Goal: Transaction & Acquisition: Book appointment/travel/reservation

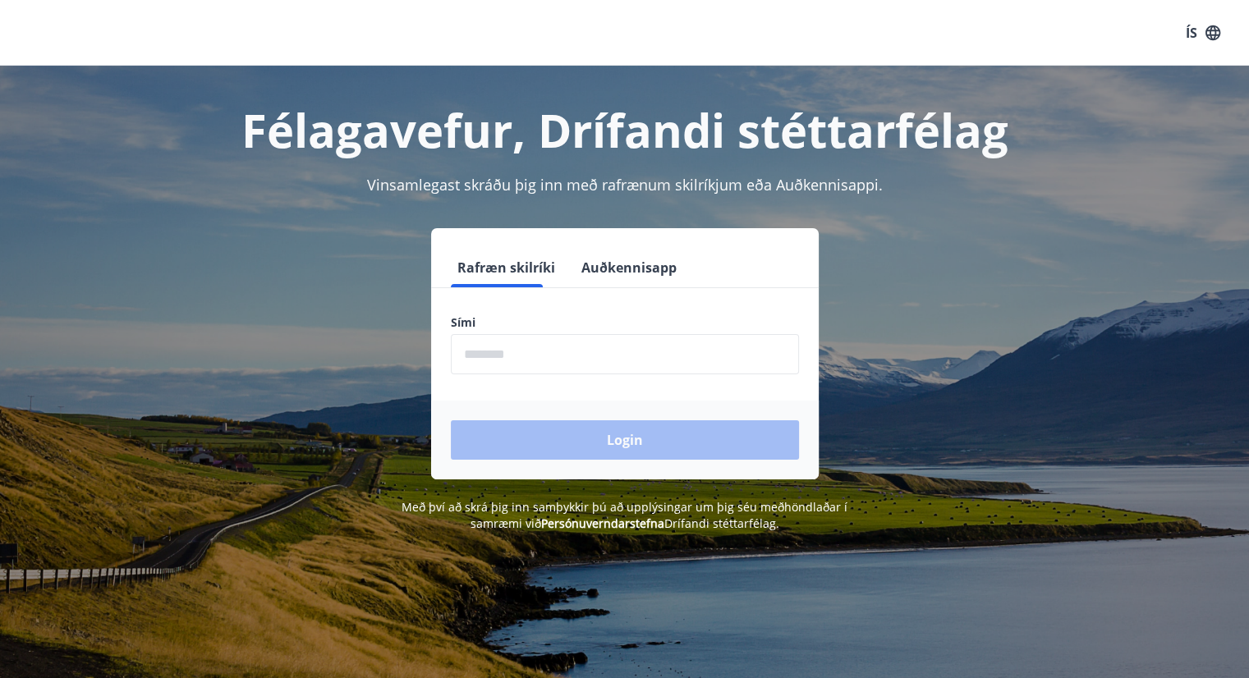
click at [536, 346] on input "phone" at bounding box center [625, 354] width 348 height 40
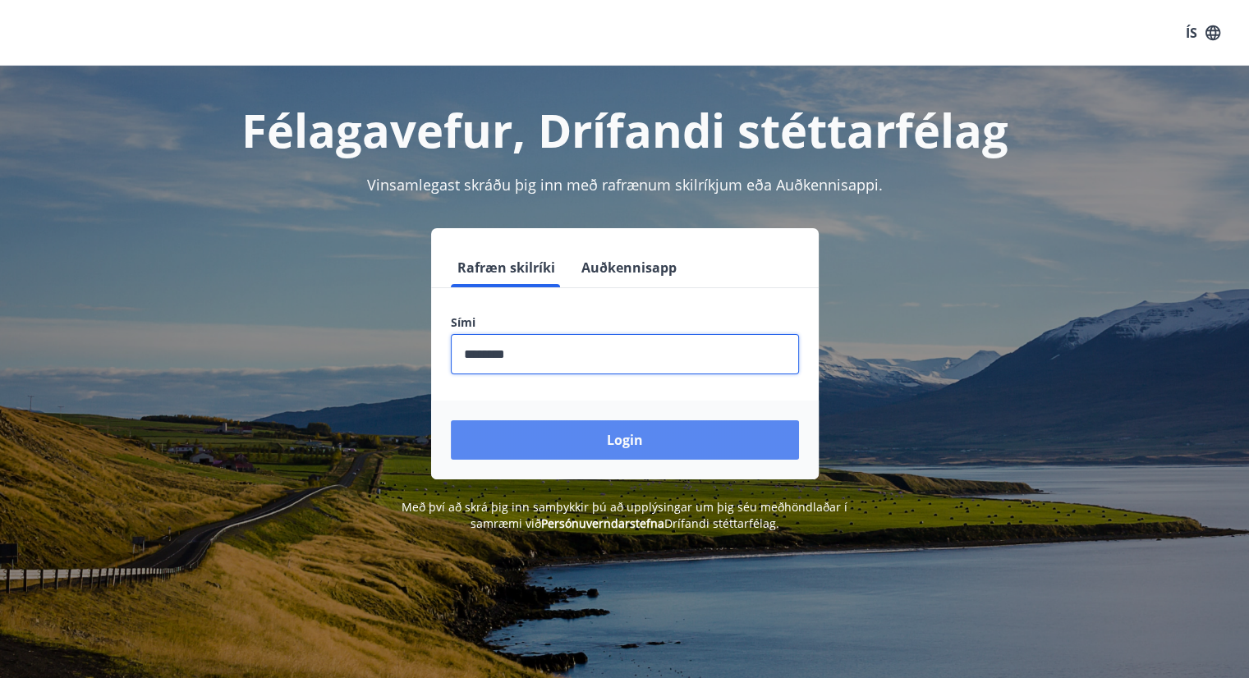
type input "********"
click at [586, 440] on button "Login" at bounding box center [625, 439] width 348 height 39
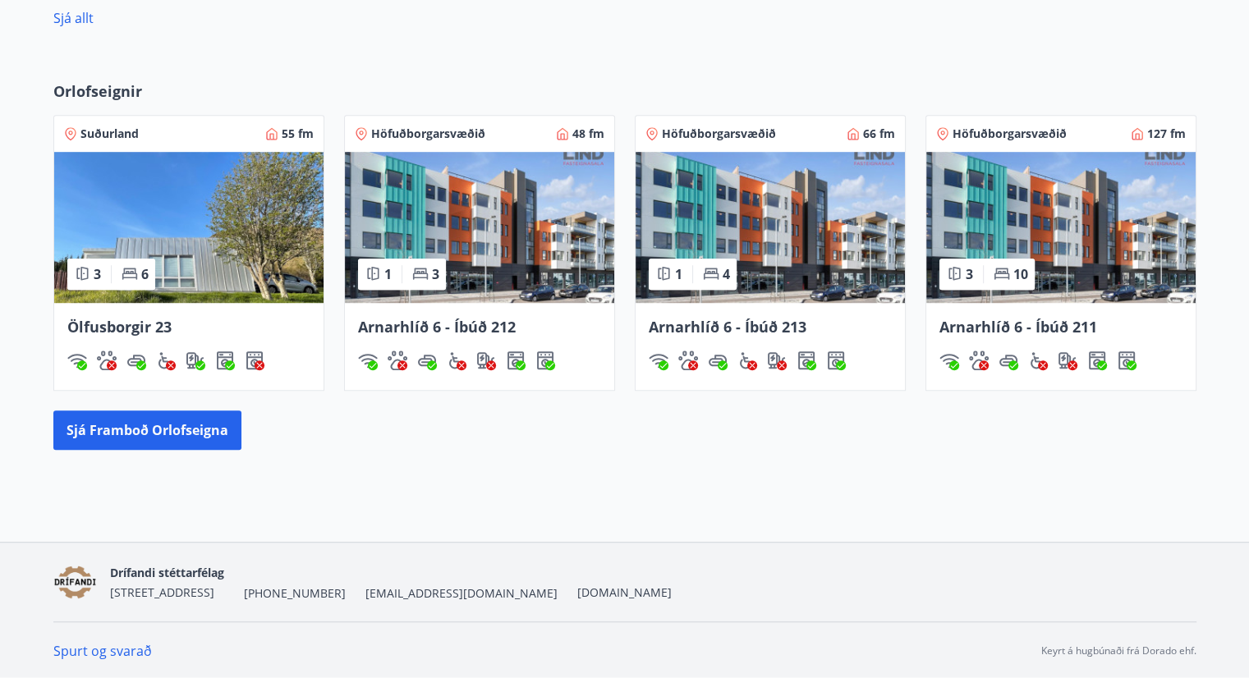
scroll to position [1054, 0]
click at [485, 296] on img at bounding box center [479, 227] width 269 height 151
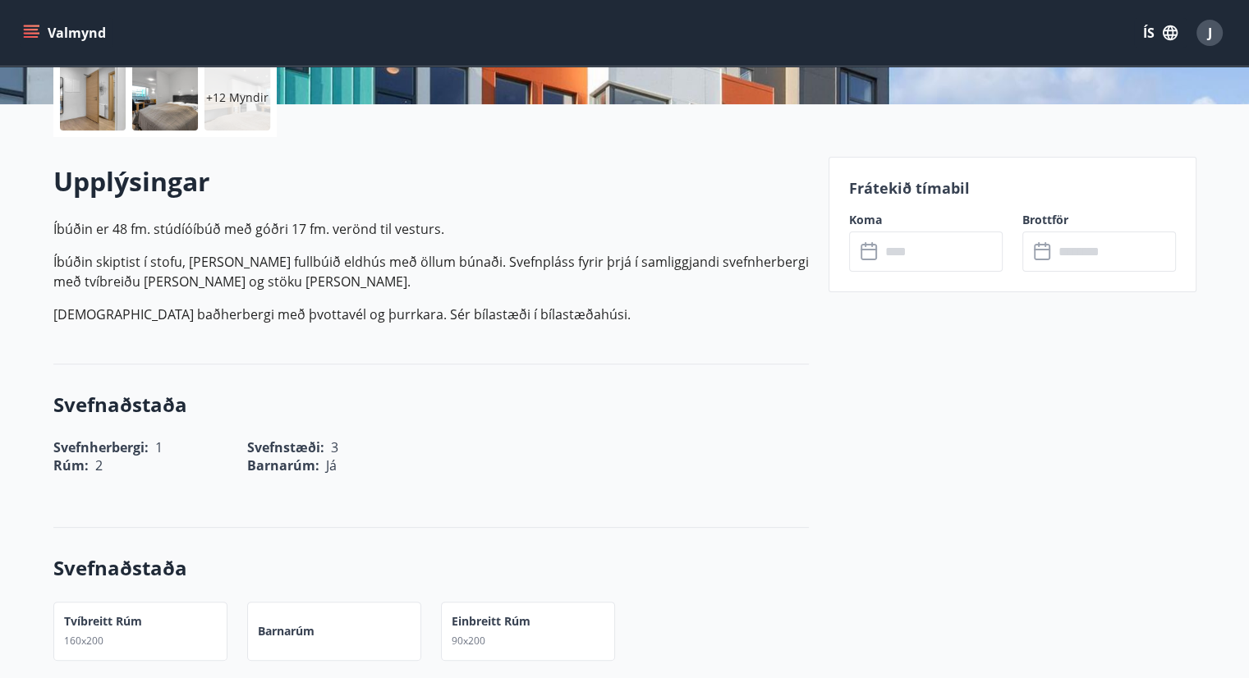
scroll to position [410, 0]
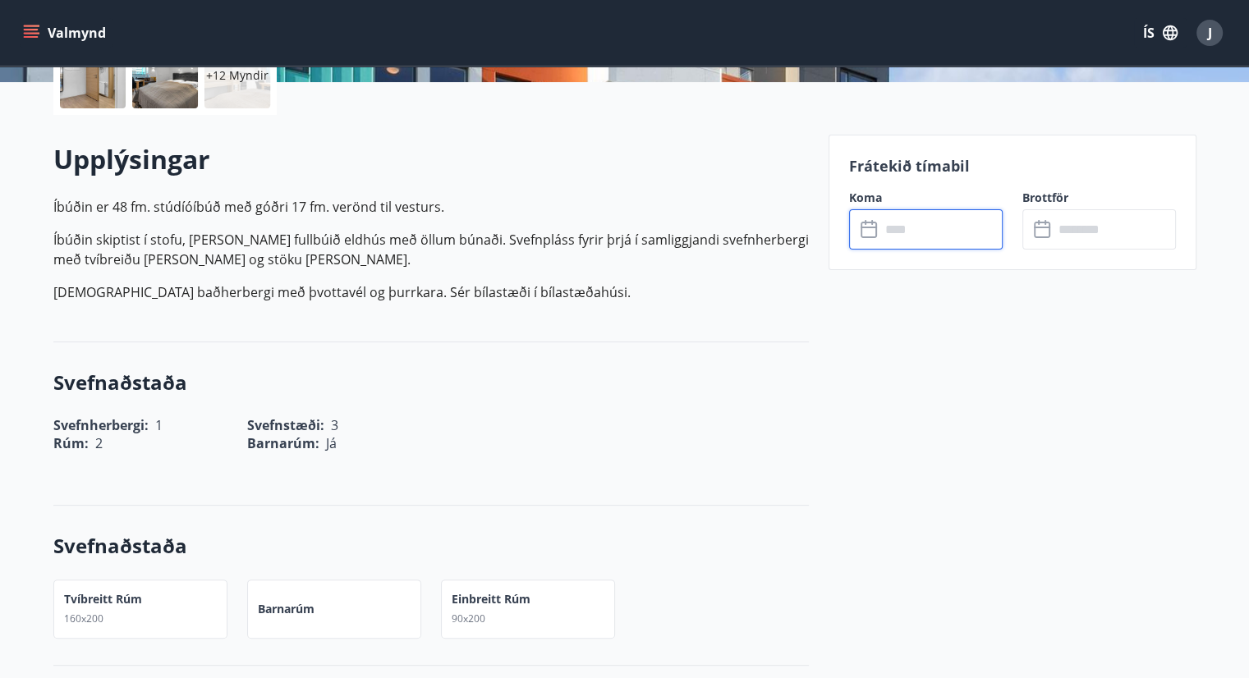
click at [923, 237] on input "text" at bounding box center [941, 229] width 122 height 40
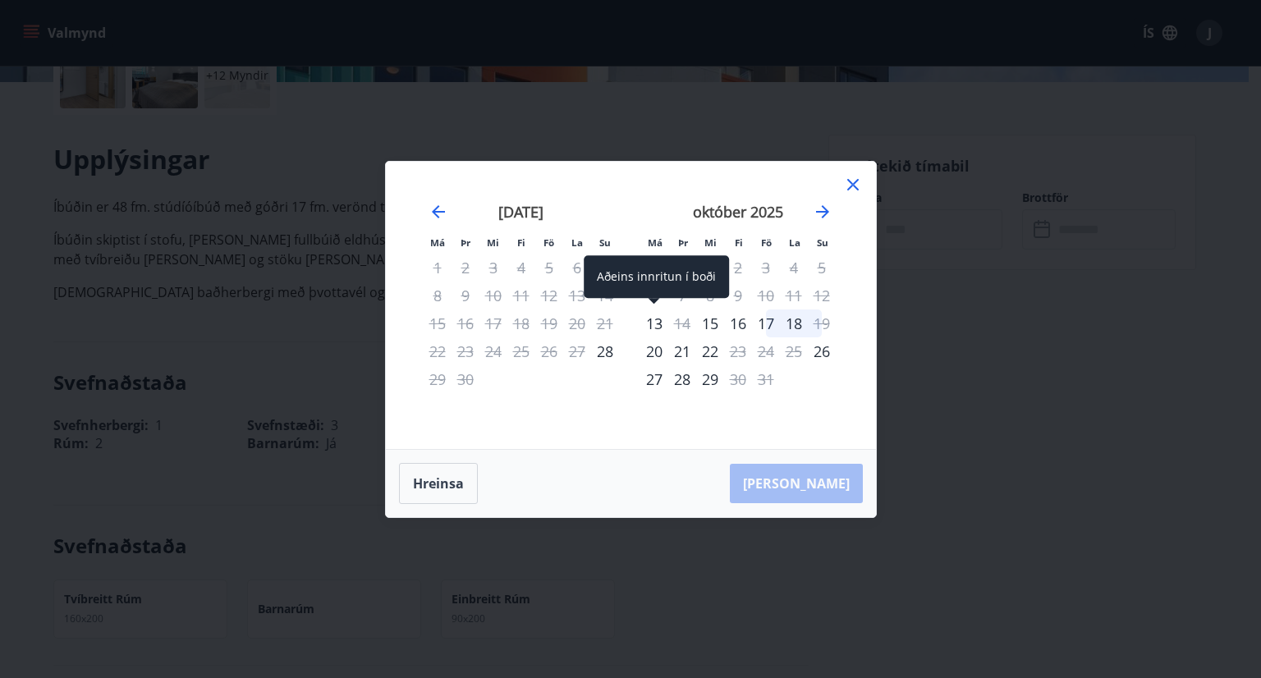
click at [653, 328] on div "13" at bounding box center [654, 323] width 28 height 28
click at [658, 317] on div "13" at bounding box center [654, 323] width 28 height 28
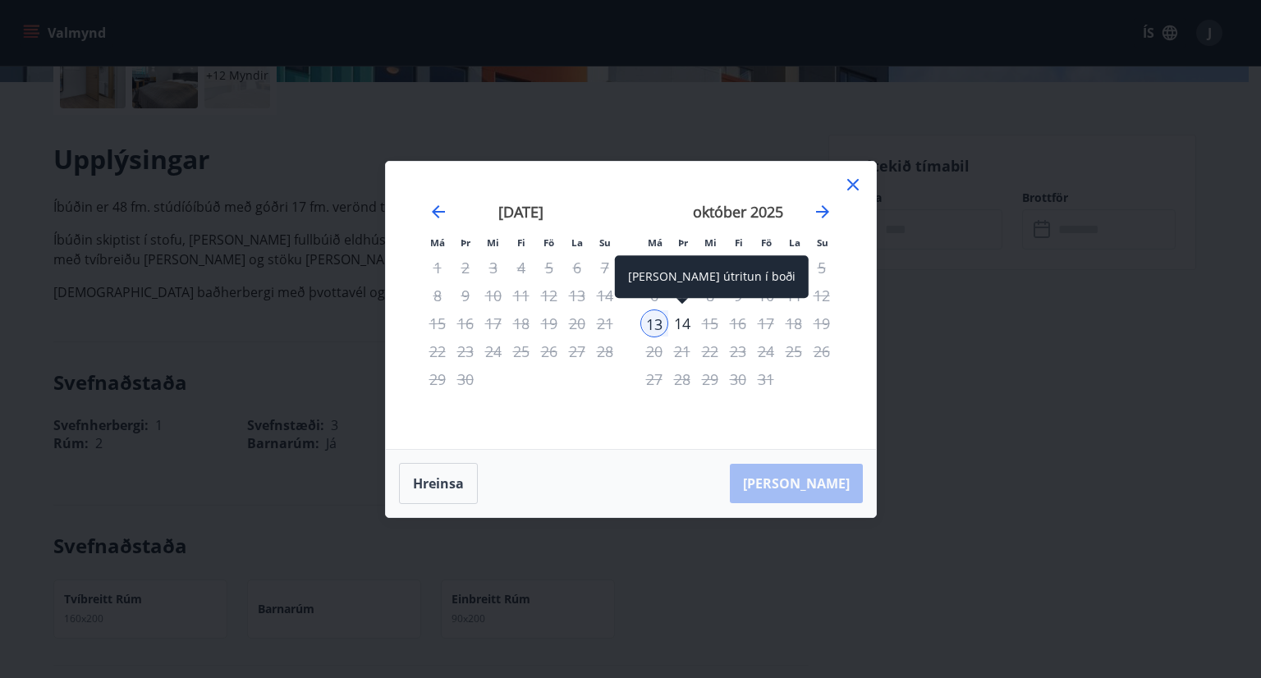
click at [685, 324] on div "14" at bounding box center [682, 323] width 28 height 28
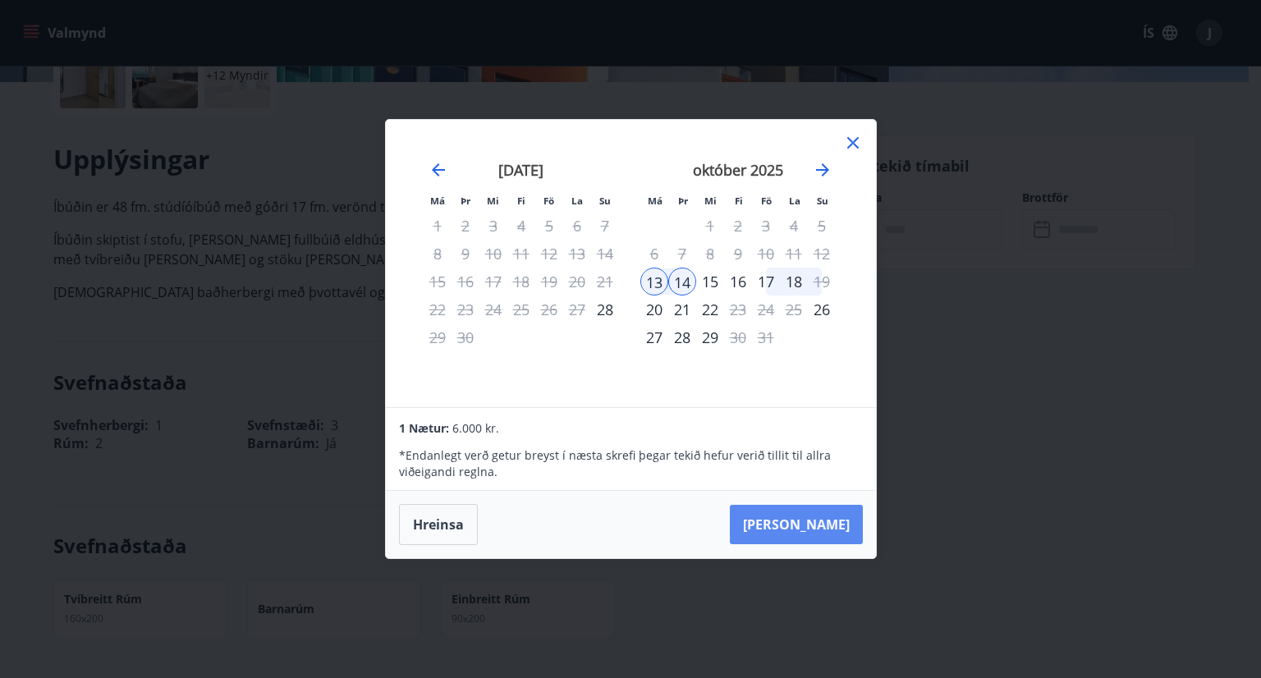
click at [828, 523] on button "[PERSON_NAME]" at bounding box center [796, 524] width 133 height 39
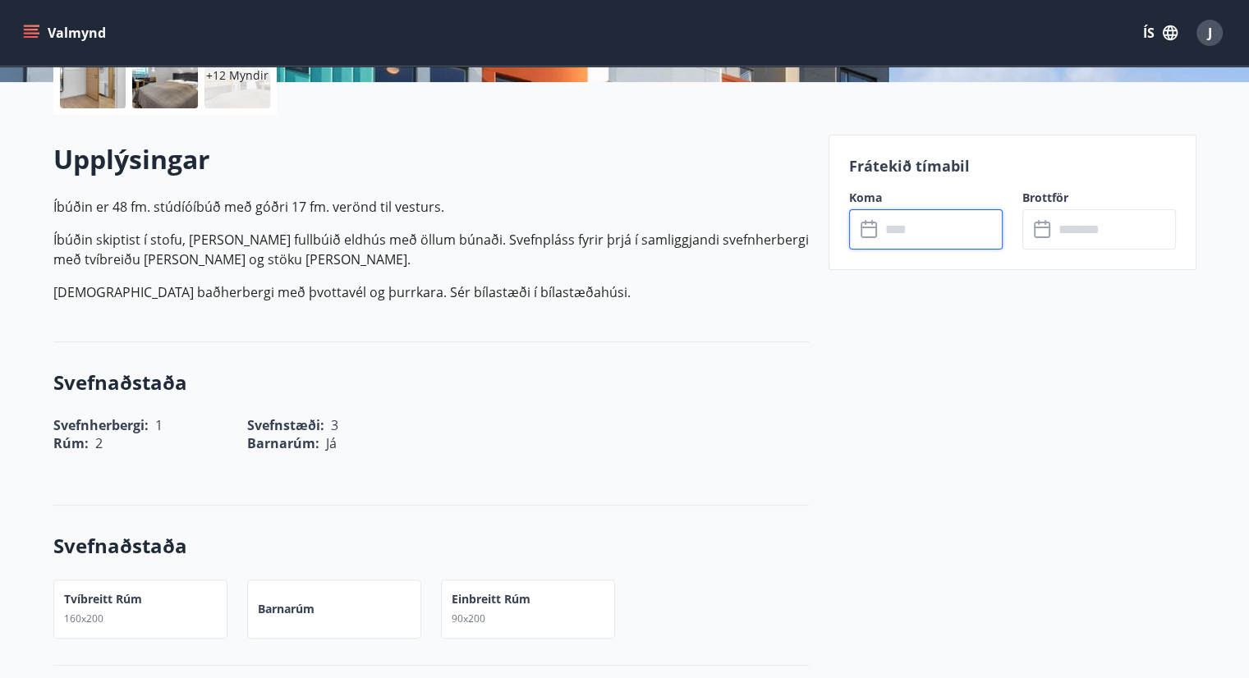
type input "******"
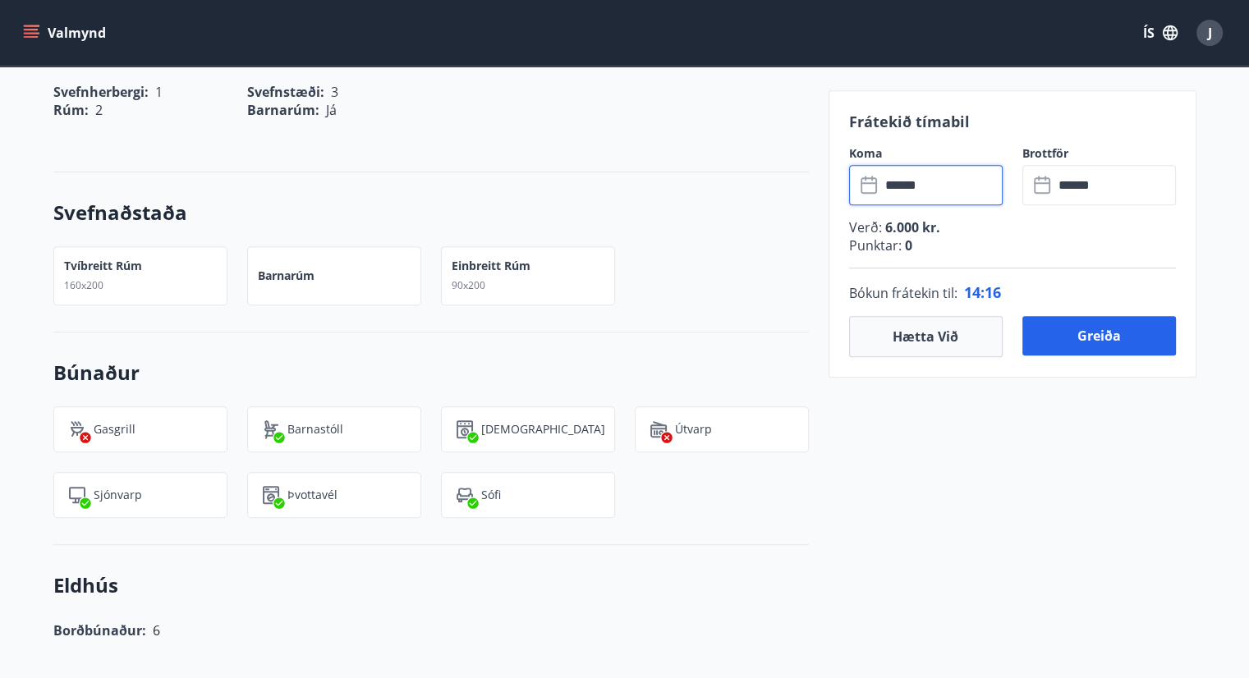
scroll to position [739, 0]
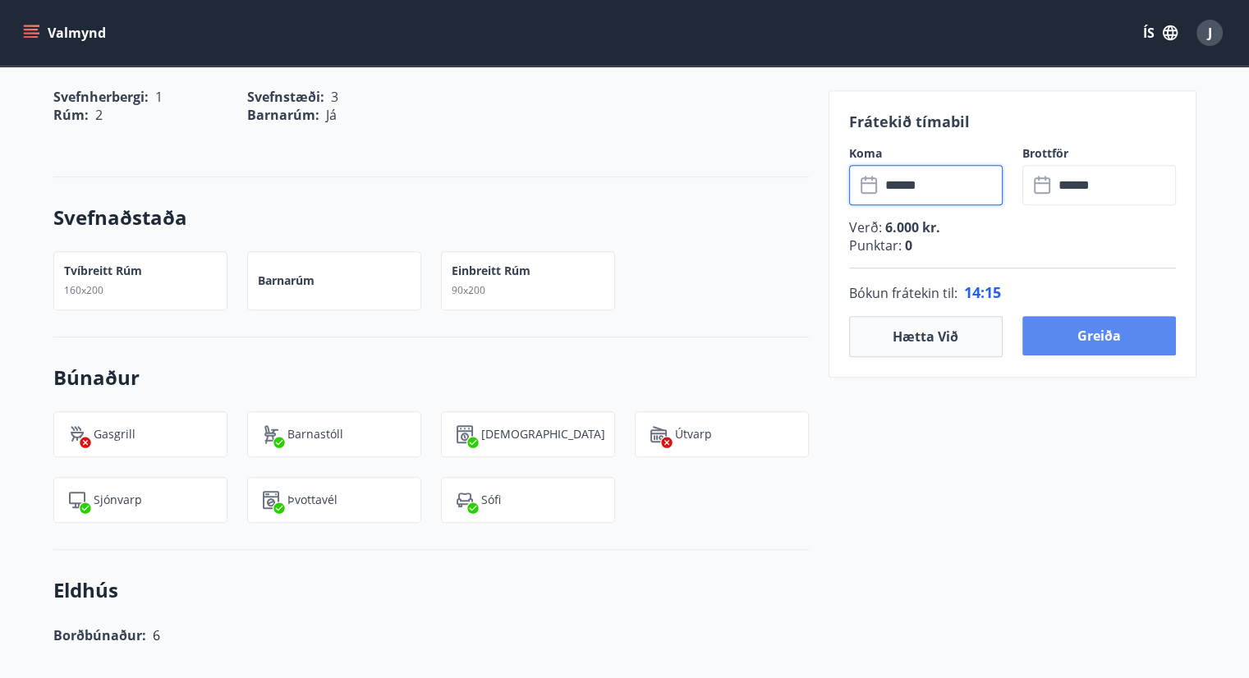
click at [1072, 332] on button "Greiða" at bounding box center [1099, 335] width 154 height 39
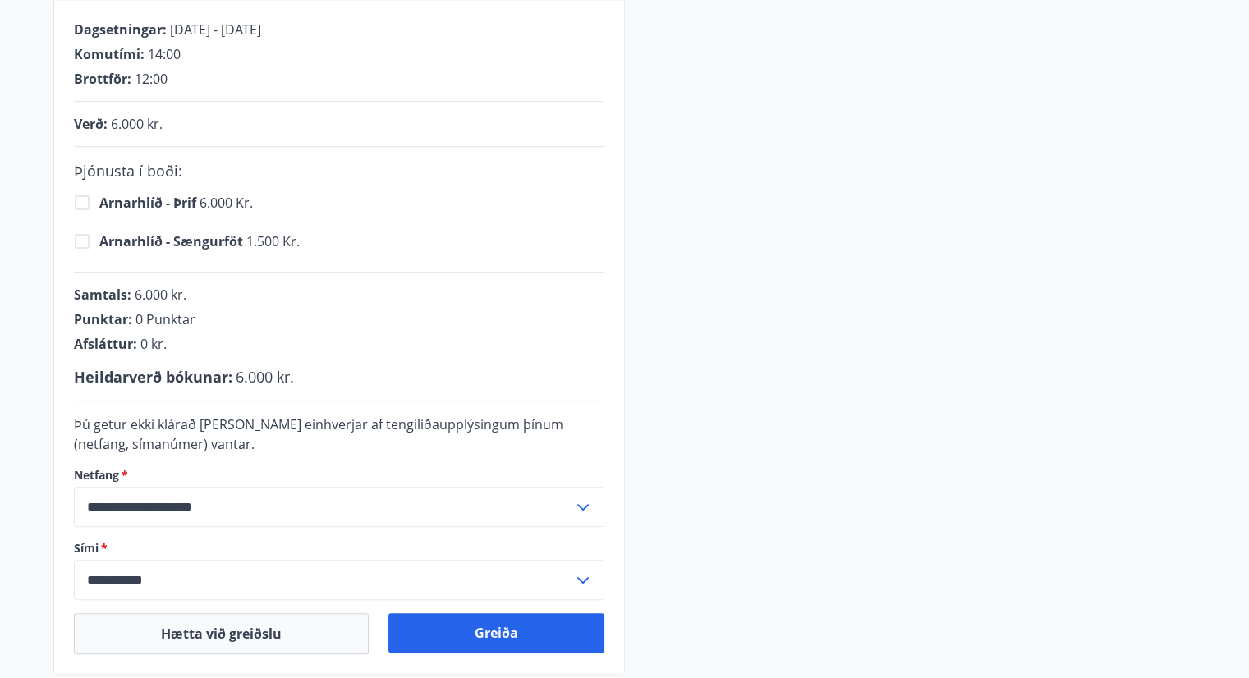
scroll to position [532, 0]
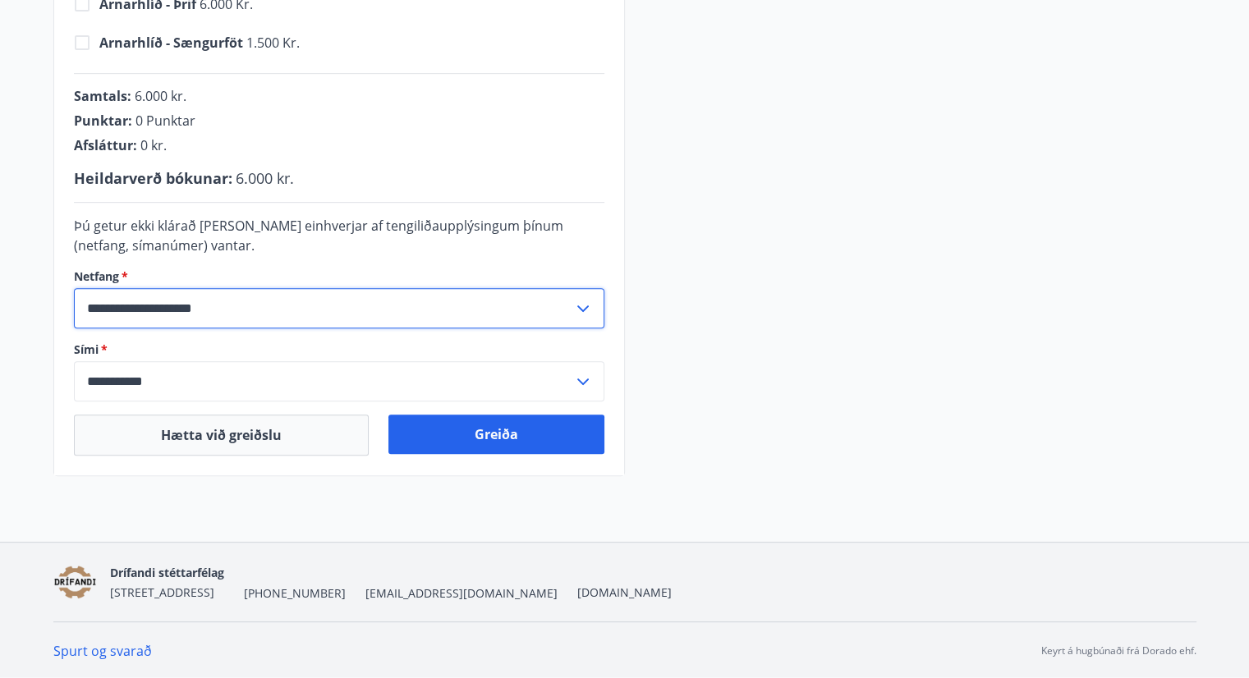
click at [254, 305] on input "**********" at bounding box center [323, 308] width 499 height 40
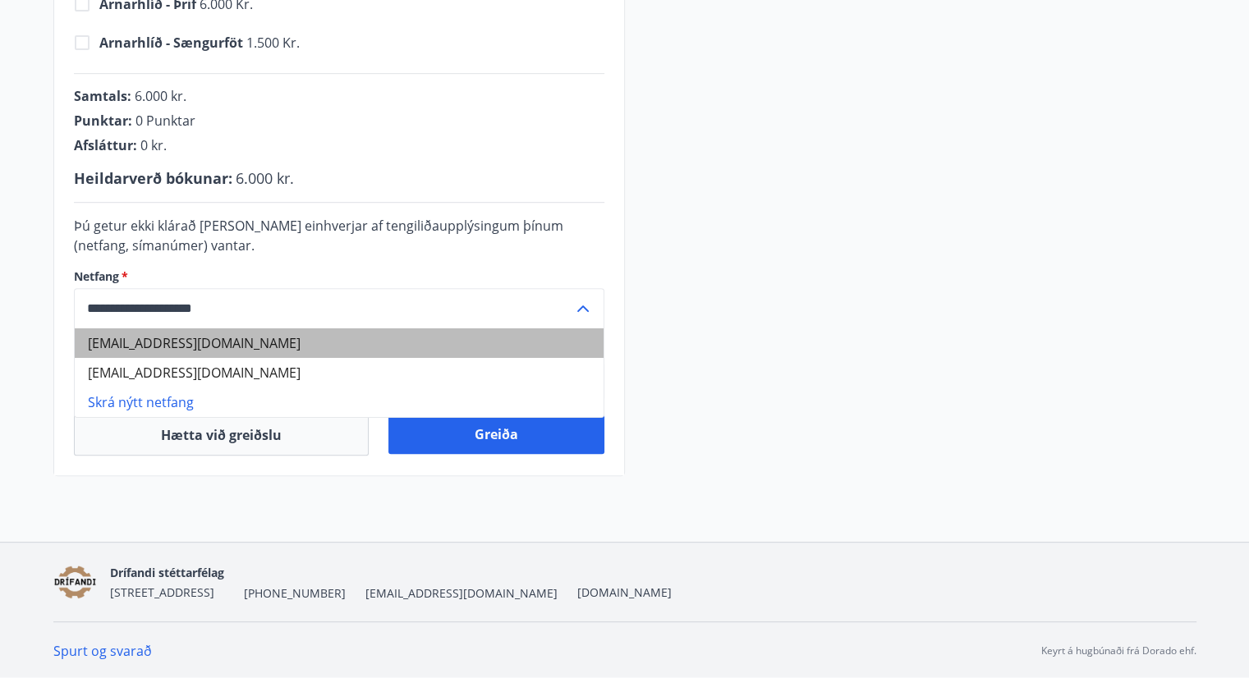
click at [204, 346] on li "[EMAIL_ADDRESS][DOMAIN_NAME]" at bounding box center [339, 343] width 529 height 30
type input "**********"
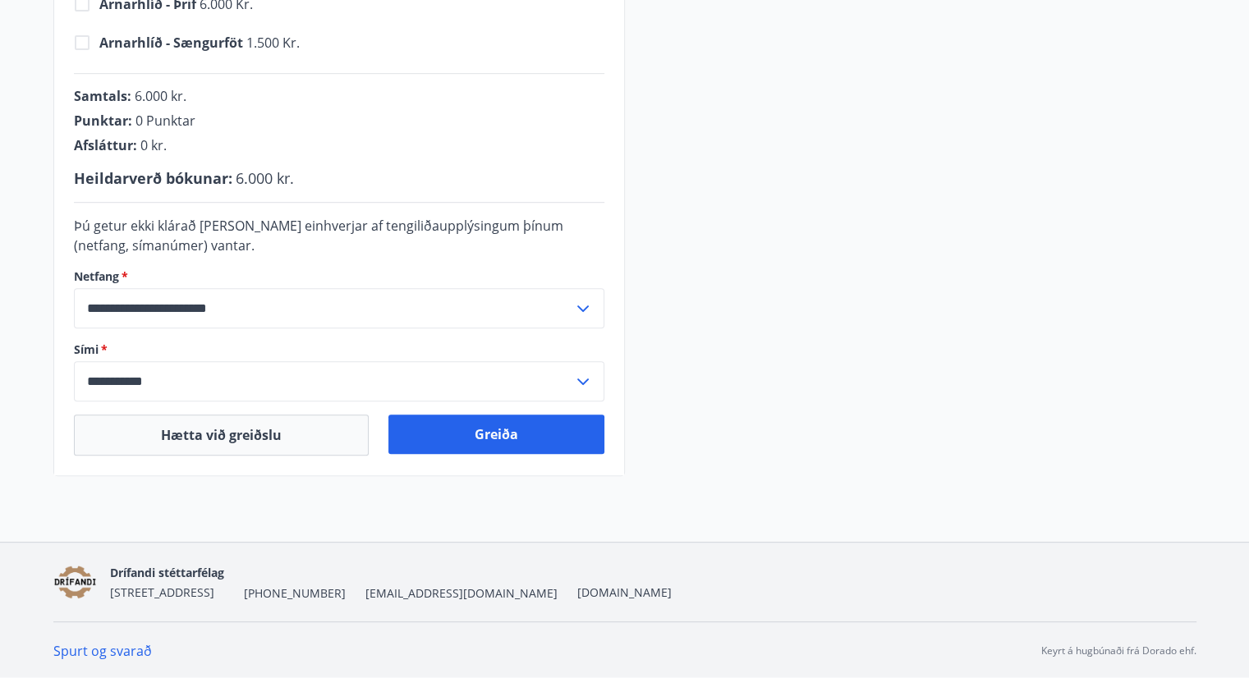
click at [694, 132] on div "**********" at bounding box center [624, 93] width 1143 height 765
click at [496, 434] on button "Greiða" at bounding box center [496, 434] width 216 height 39
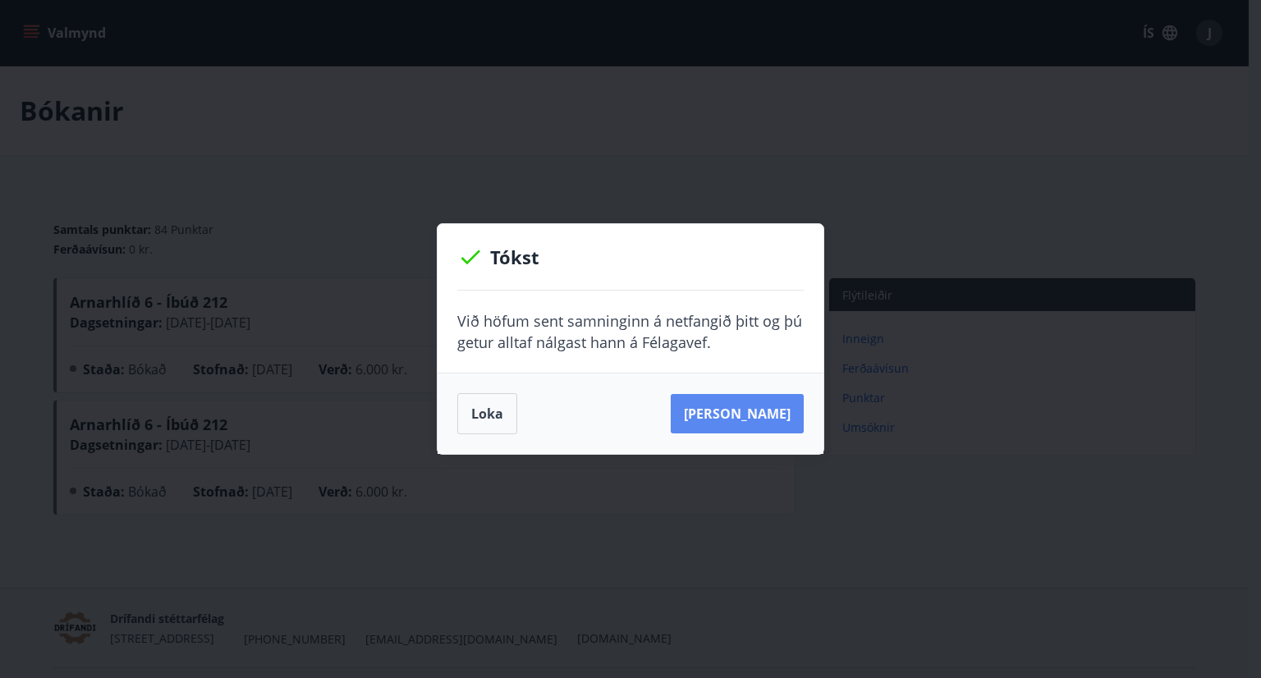
click at [738, 407] on button "[PERSON_NAME]" at bounding box center [737, 413] width 133 height 39
click at [503, 410] on button "Loka" at bounding box center [487, 413] width 60 height 41
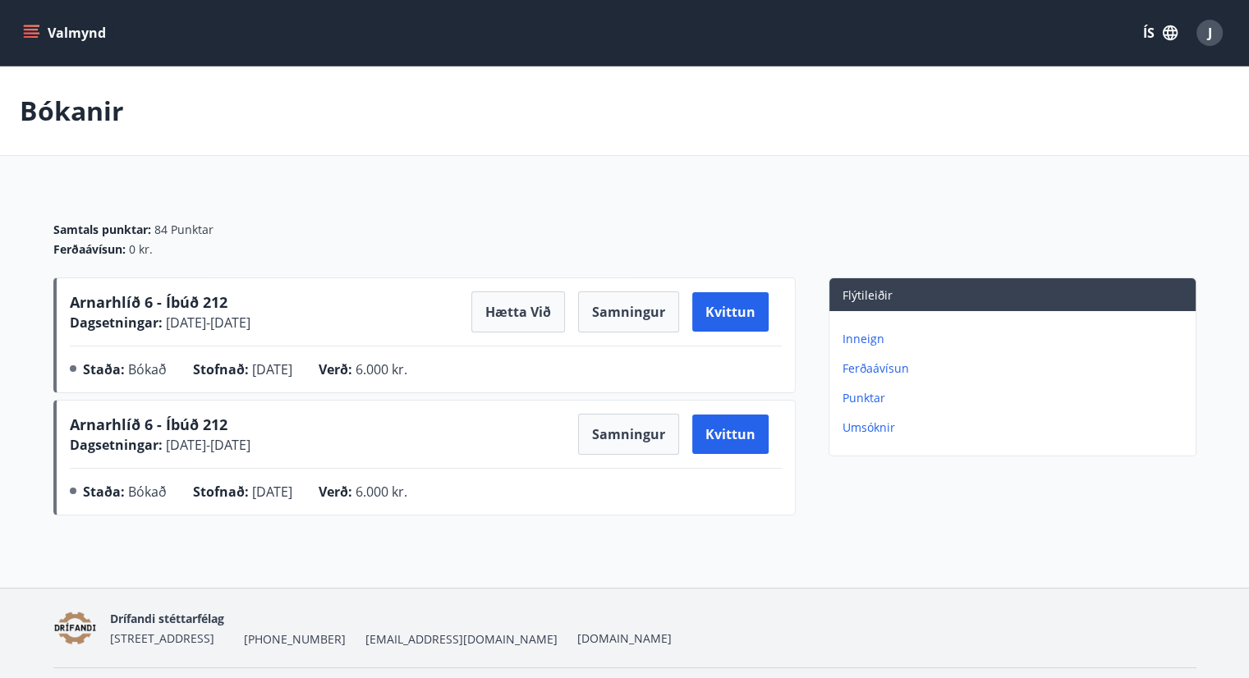
drag, startPoint x: 1198, startPoint y: 113, endPoint x: 1195, endPoint y: 97, distance: 16.7
click at [1196, 109] on div "Bókanir" at bounding box center [624, 110] width 1249 height 89
click at [1209, 34] on span "J" at bounding box center [1209, 33] width 4 height 18
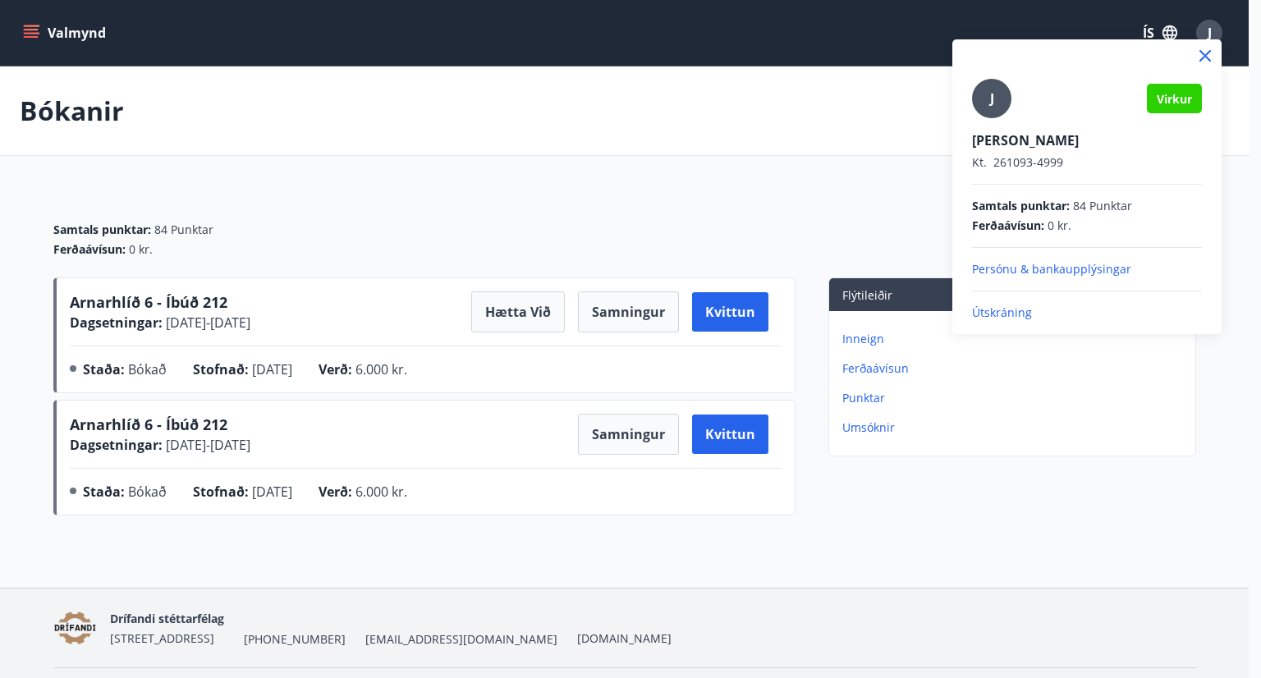
click at [1093, 204] on span "84 Punktar" at bounding box center [1102, 206] width 59 height 16
drag, startPoint x: 1026, startPoint y: 144, endPoint x: 1003, endPoint y: 112, distance: 38.7
click at [1024, 142] on p "[PERSON_NAME]" at bounding box center [1087, 140] width 230 height 18
click at [996, 99] on div "J" at bounding box center [991, 98] width 39 height 39
click at [996, 121] on input "J" at bounding box center [1083, 129] width 223 height 17
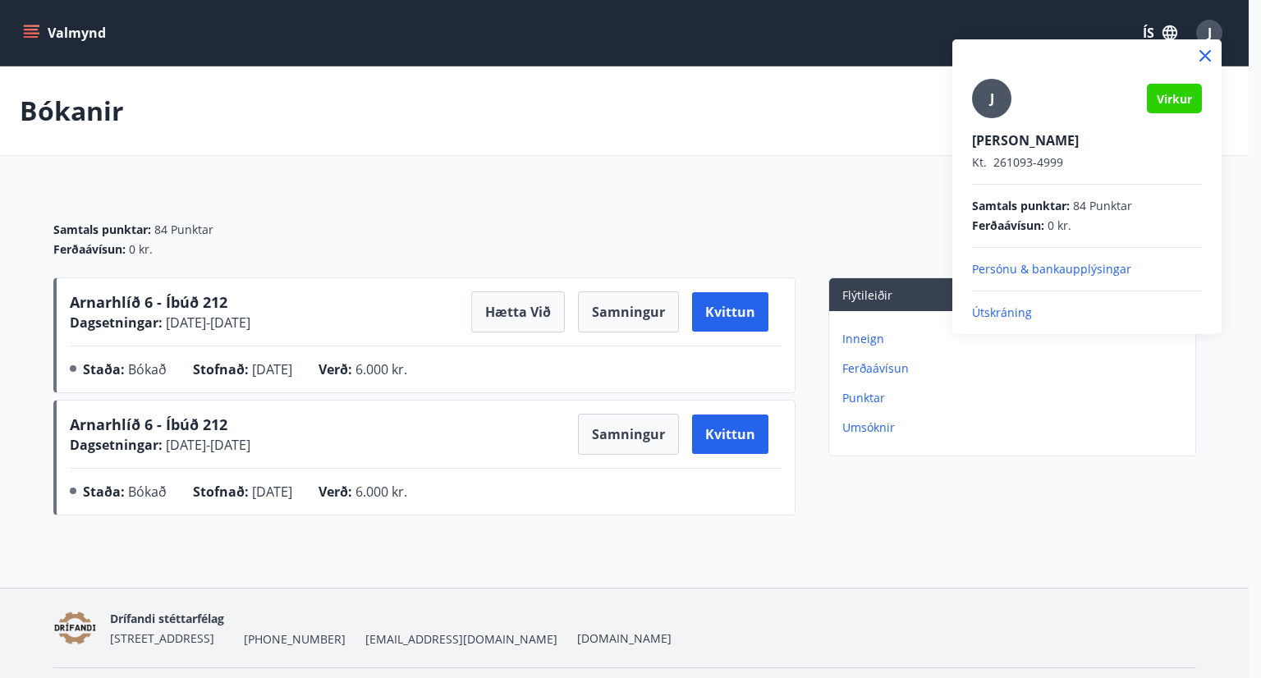
click at [1003, 266] on p "Persónu & bankaupplýsingar" at bounding box center [1087, 269] width 230 height 16
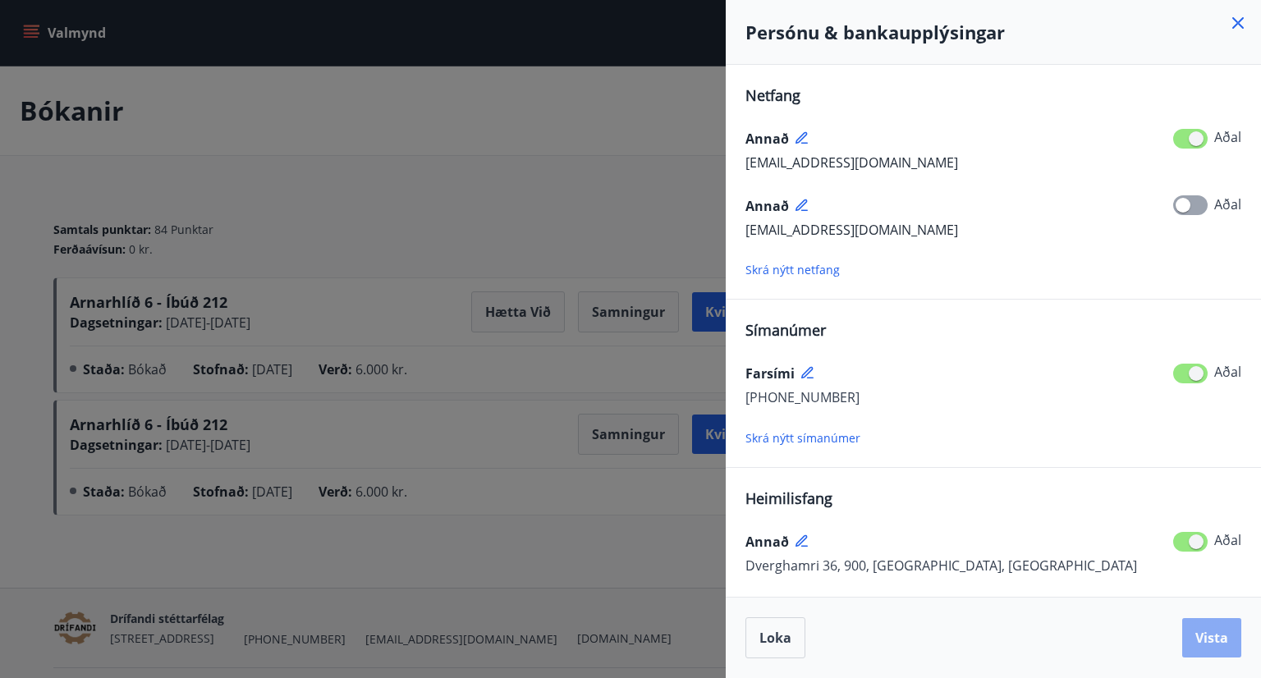
click at [1212, 641] on span "Vista" at bounding box center [1211, 638] width 33 height 18
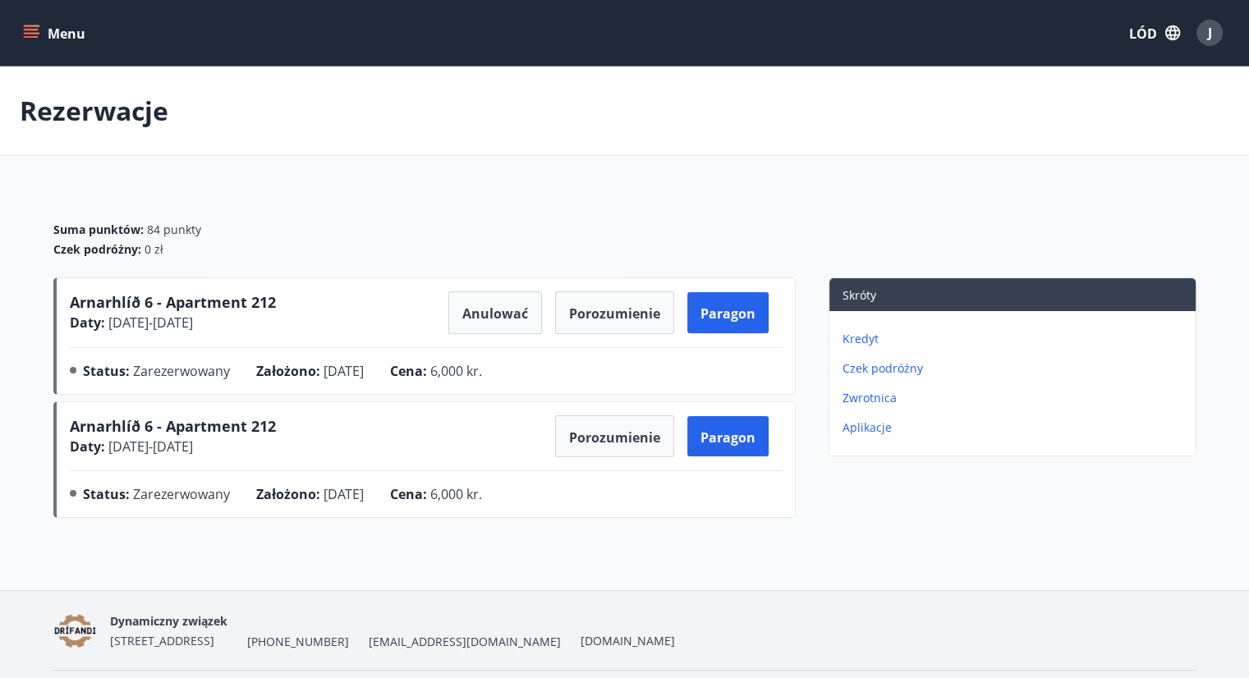
click at [1210, 119] on div "Rezerwacje" at bounding box center [624, 110] width 1249 height 89
click at [1217, 30] on div "J" at bounding box center [1209, 33] width 26 height 26
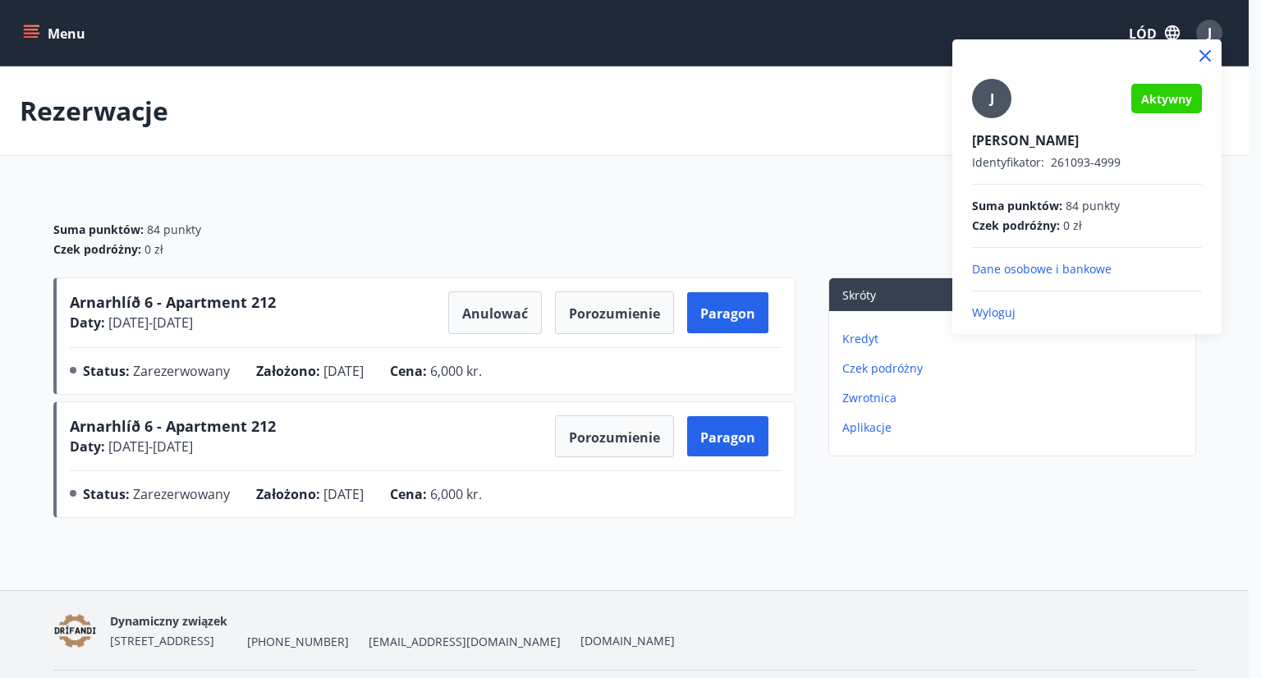
click at [1219, 355] on div at bounding box center [630, 339] width 1261 height 678
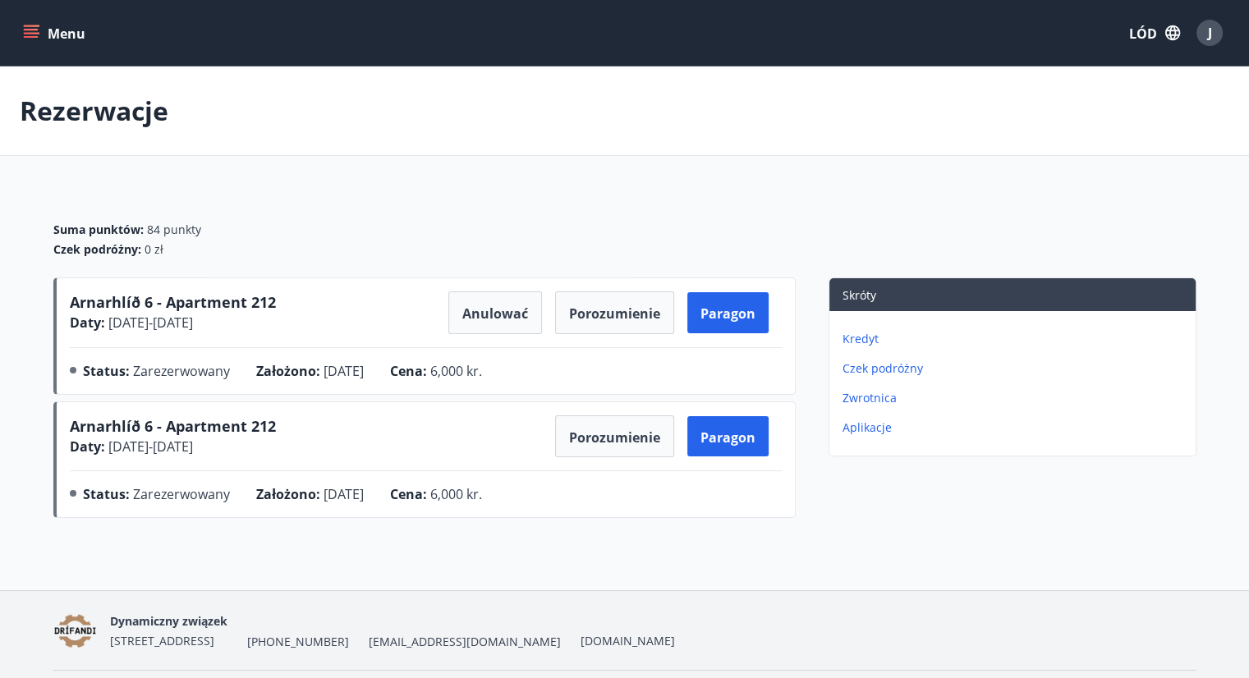
click at [1148, 34] on font "LÓD" at bounding box center [1143, 34] width 28 height 18
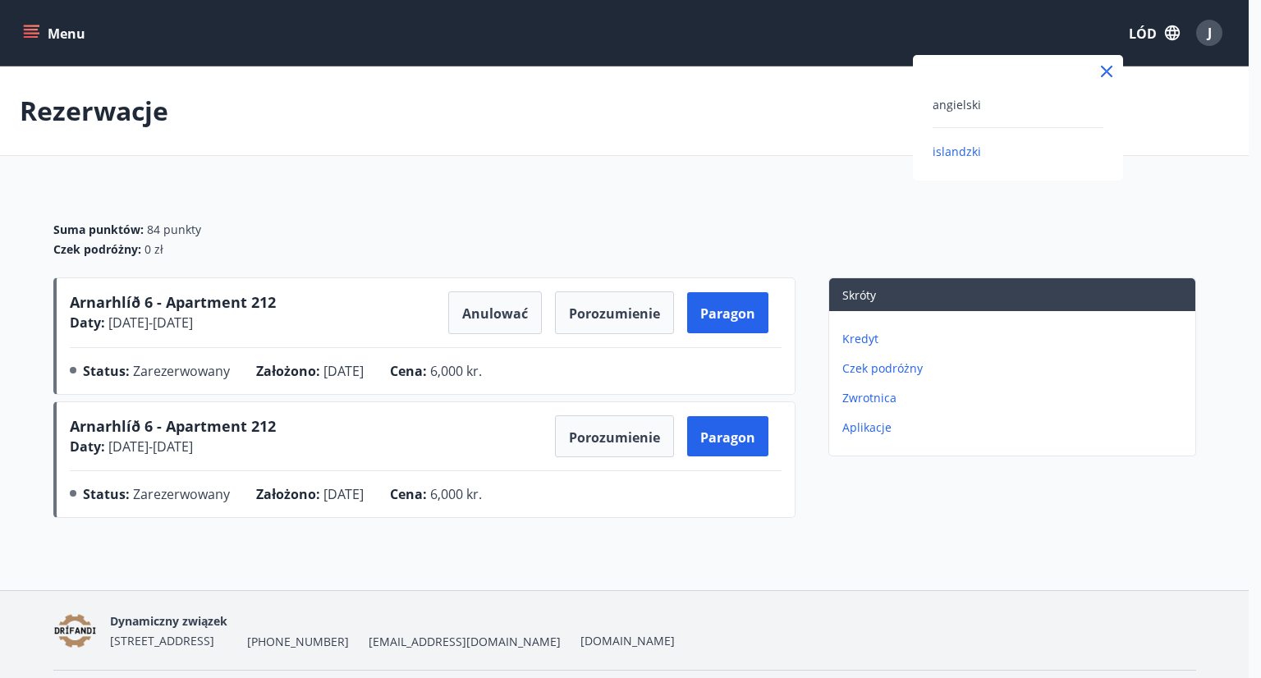
drag, startPoint x: 1192, startPoint y: 181, endPoint x: 1202, endPoint y: 162, distance: 22.0
click at [1195, 172] on div at bounding box center [630, 339] width 1261 height 678
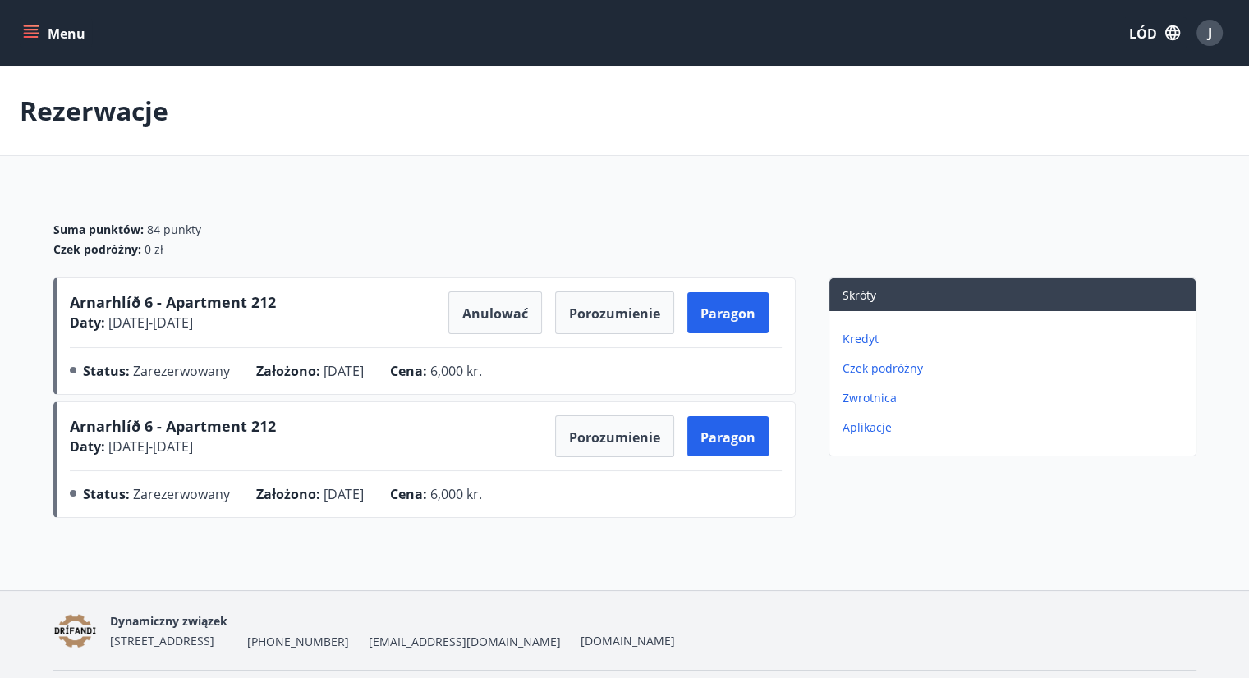
click at [1212, 27] on div "J" at bounding box center [1209, 33] width 26 height 26
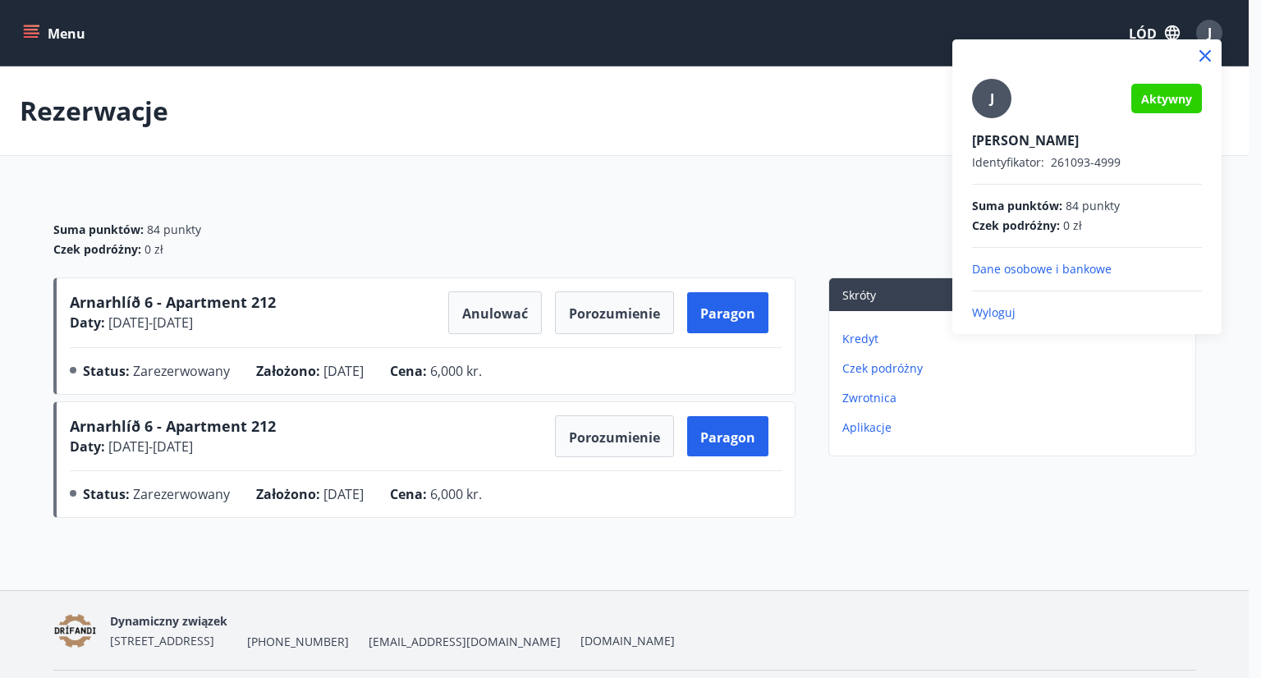
click at [1171, 100] on font "Aktywny" at bounding box center [1166, 99] width 51 height 16
click at [1005, 97] on div "J" at bounding box center [991, 98] width 39 height 39
click at [1005, 121] on input "J" at bounding box center [1083, 129] width 223 height 17
click at [628, 171] on div at bounding box center [630, 339] width 1261 height 678
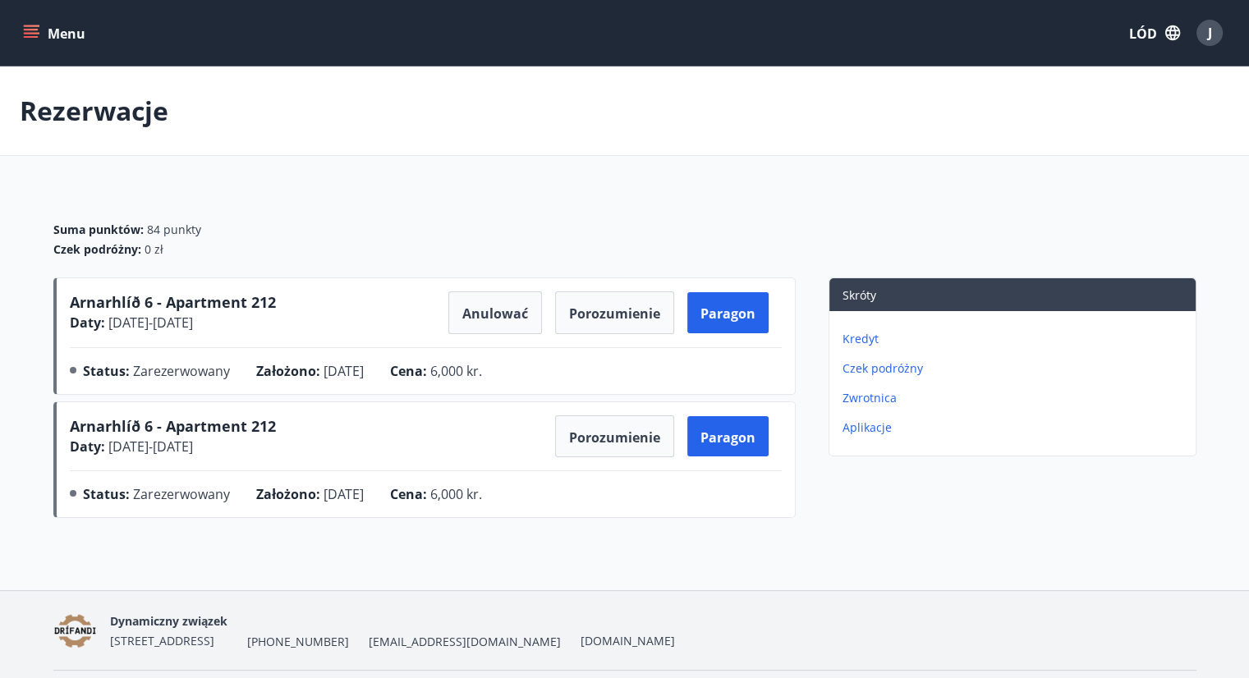
click at [864, 427] on font "Aplikacje" at bounding box center [866, 427] width 49 height 16
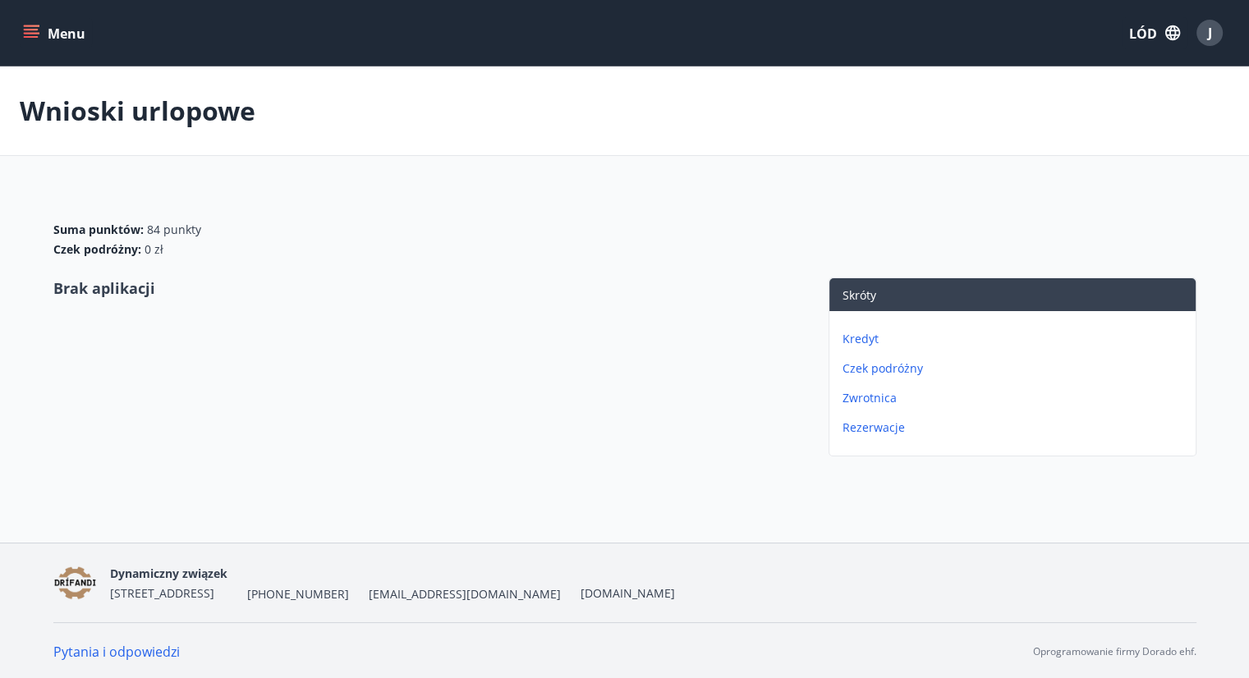
click at [25, 38] on icon "menu" at bounding box center [31, 33] width 16 height 16
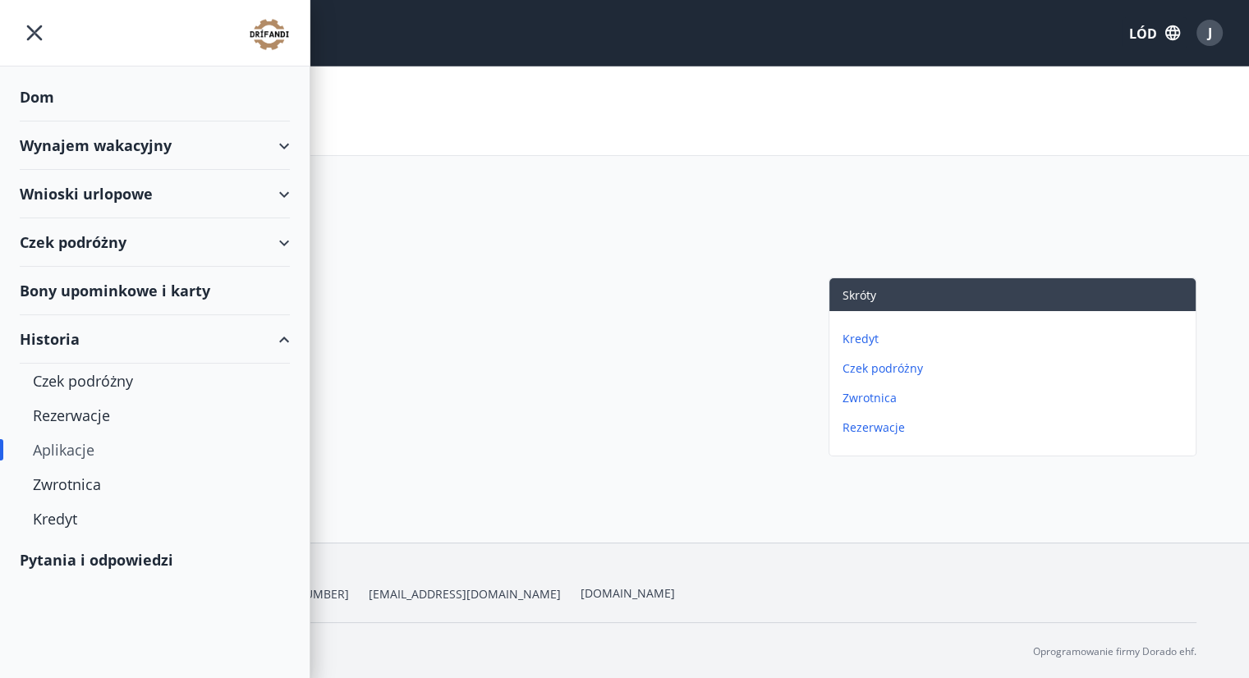
click at [143, 289] on font "Bony upominkowe i karty" at bounding box center [115, 291] width 190 height 20
click at [40, 35] on icon "menu" at bounding box center [35, 33] width 30 height 30
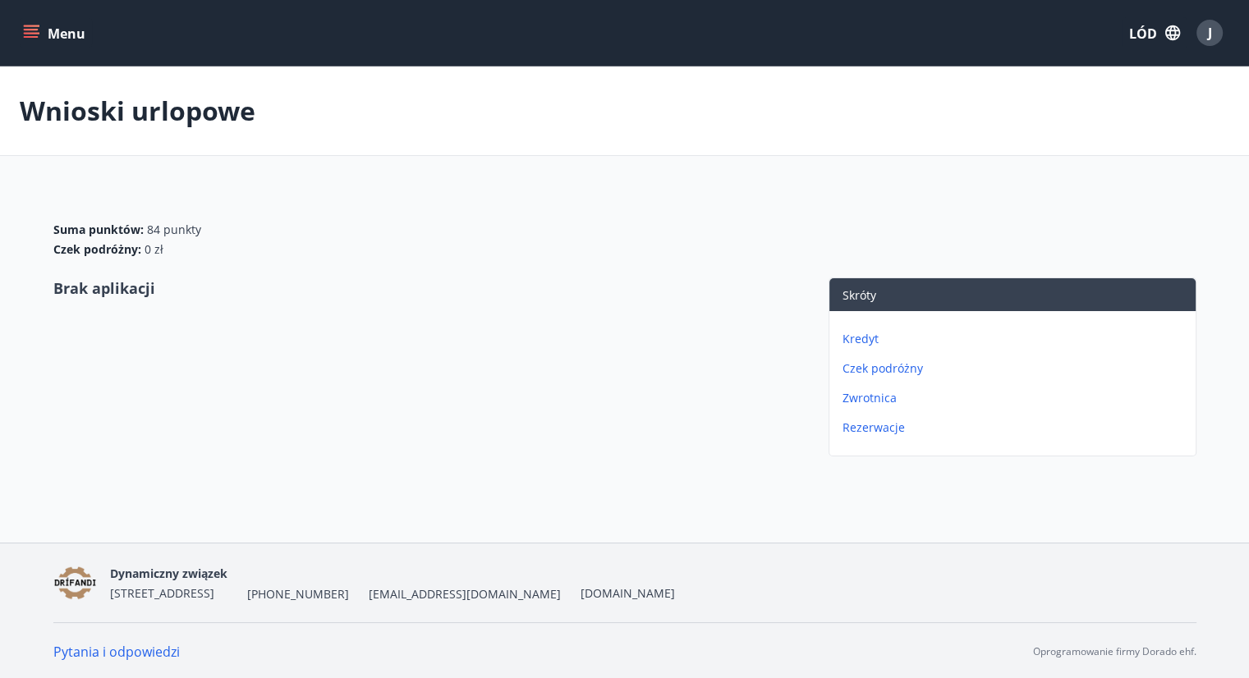
click at [1212, 35] on div "J" at bounding box center [1209, 33] width 26 height 26
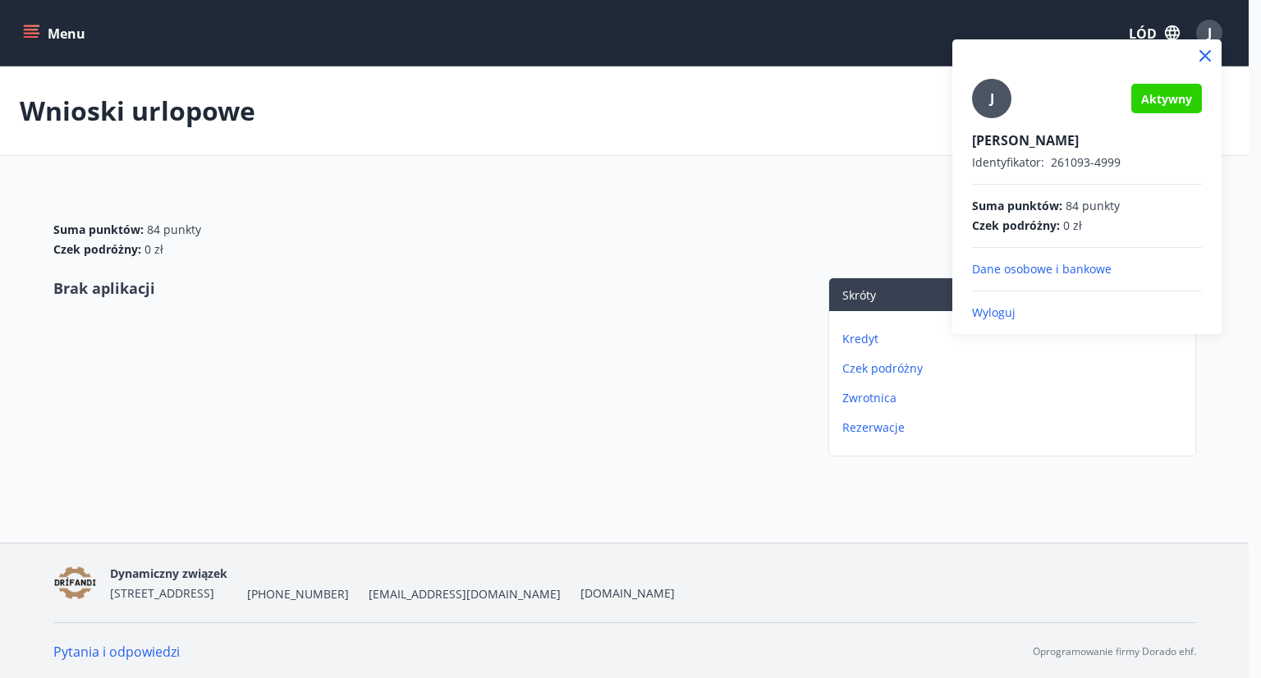
click at [996, 313] on font "Wyloguj" at bounding box center [994, 313] width 44 height 16
